Goal: Navigation & Orientation: Go to known website

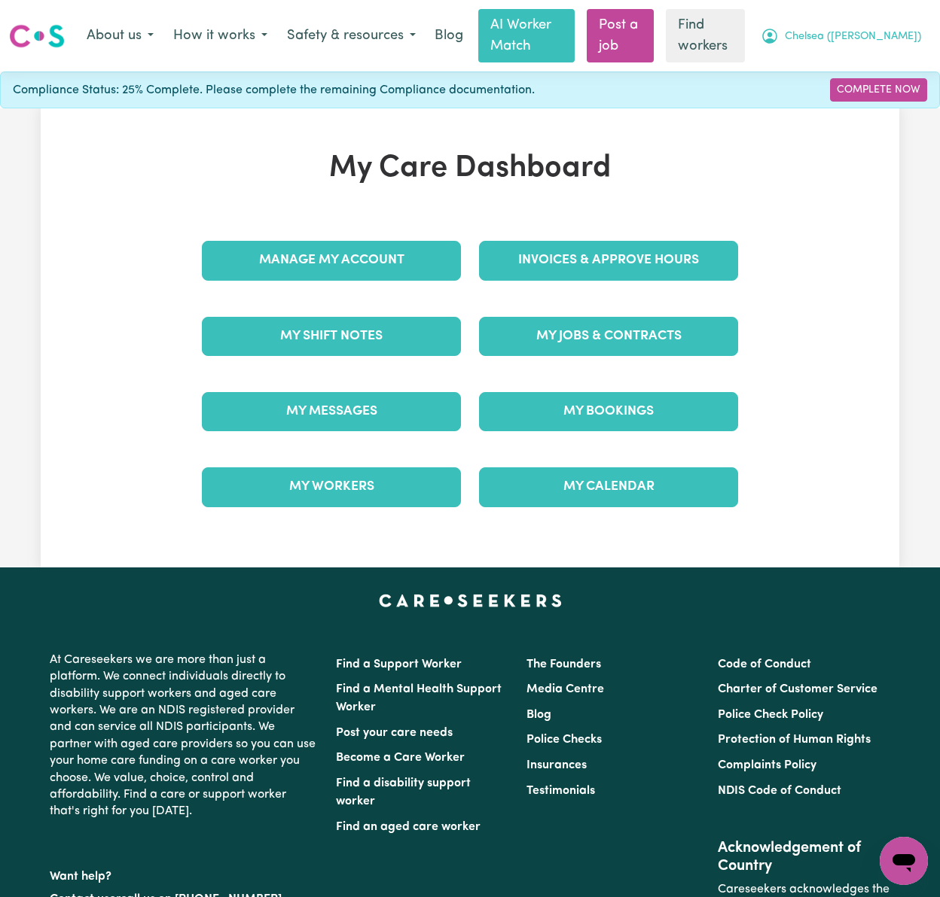
click at [903, 34] on span "Chelsea ([PERSON_NAME])" at bounding box center [853, 37] width 136 height 17
click at [904, 95] on link "Logout" at bounding box center [870, 96] width 119 height 29
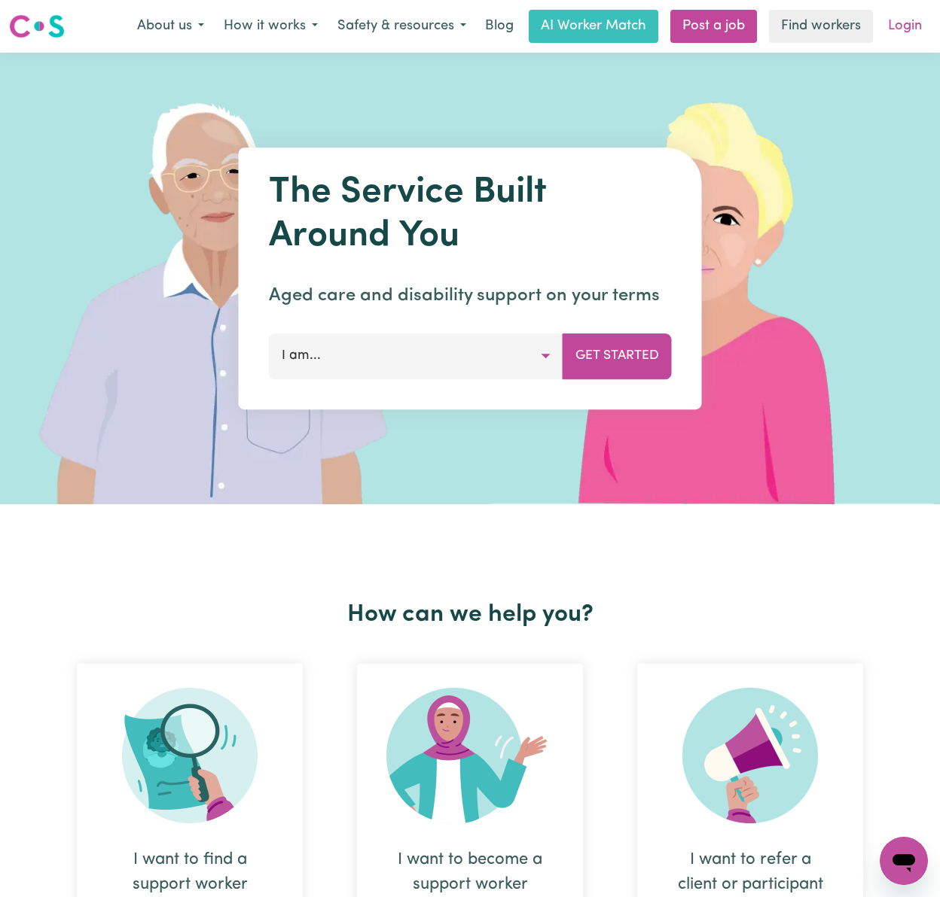
click at [900, 27] on link "Login" at bounding box center [905, 26] width 52 height 33
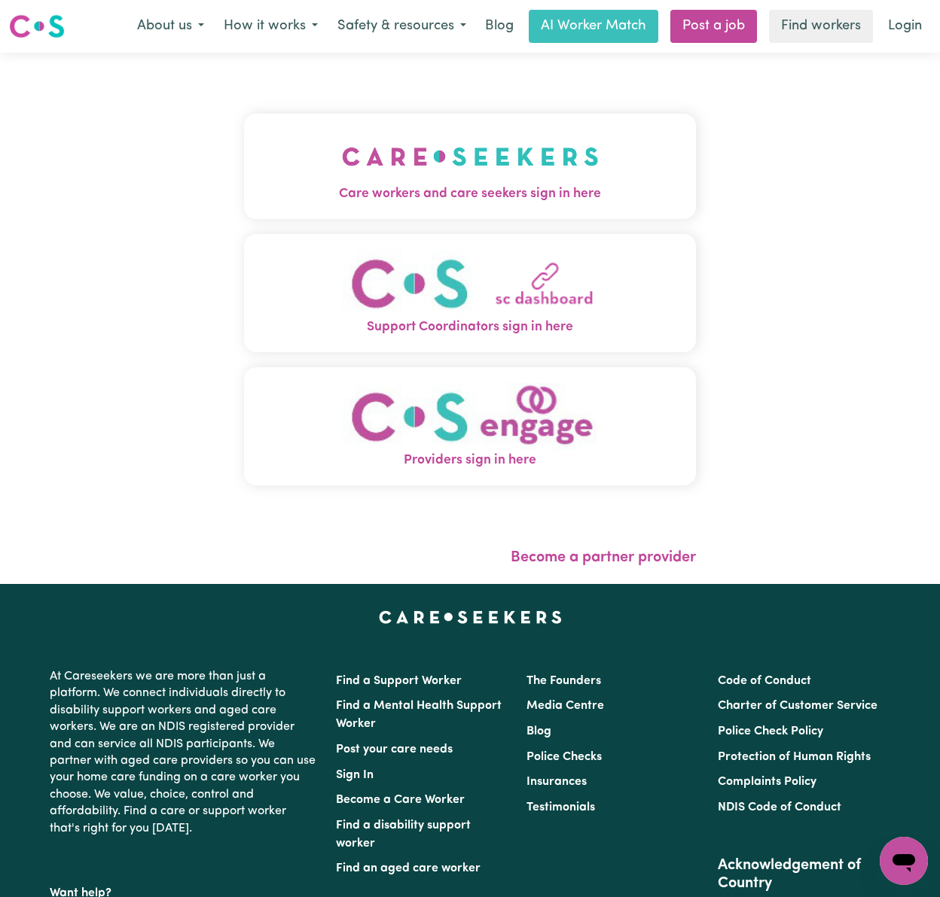
click at [396, 145] on img "Care workers and care seekers sign in here" at bounding box center [470, 157] width 257 height 56
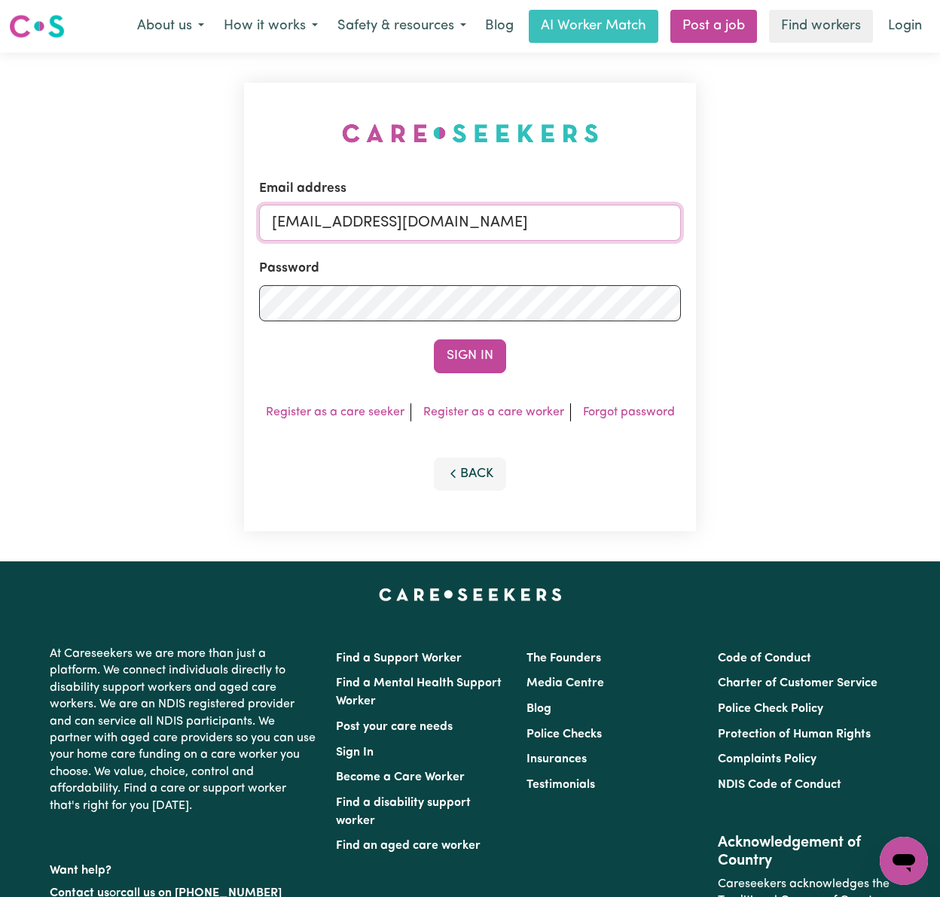
click at [343, 227] on input "[EMAIL_ADDRESS][DOMAIN_NAME]" at bounding box center [470, 223] width 422 height 36
drag, startPoint x: 346, startPoint y: 218, endPoint x: 883, endPoint y: 217, distance: 536.8
click at [883, 217] on div "Email address [EMAIL_ADDRESS][DOMAIN_NAME] Password Sign In Register as a care …" at bounding box center [470, 307] width 940 height 509
type input "superuser~[EMAIL_ADDRESS][DOMAIN_NAME]"
click at [434, 340] on button "Sign In" at bounding box center [470, 356] width 72 height 33
